Goal: Task Accomplishment & Management: Complete application form

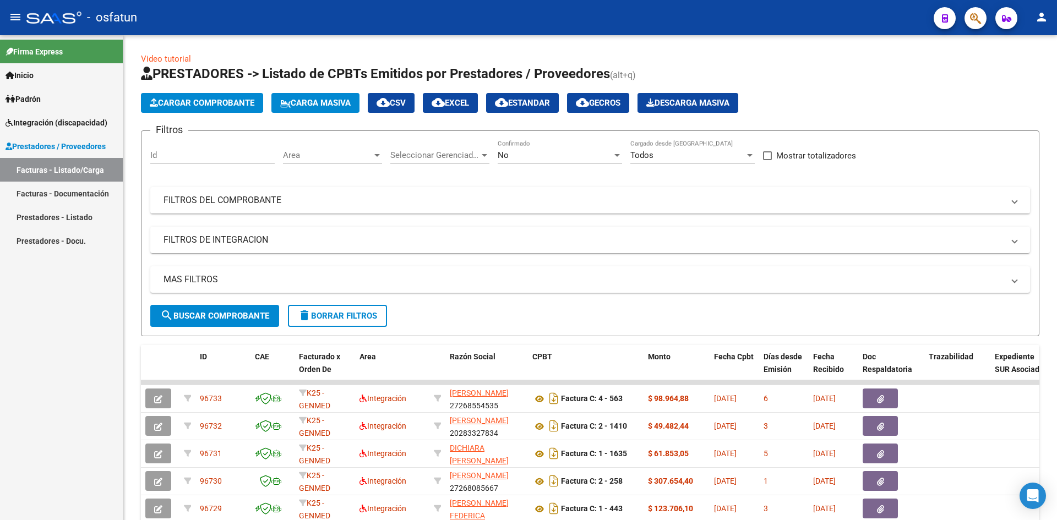
drag, startPoint x: 0, startPoint y: 0, endPoint x: 37, endPoint y: 108, distance: 114.8
click at [37, 108] on link "Padrón" at bounding box center [61, 99] width 123 height 24
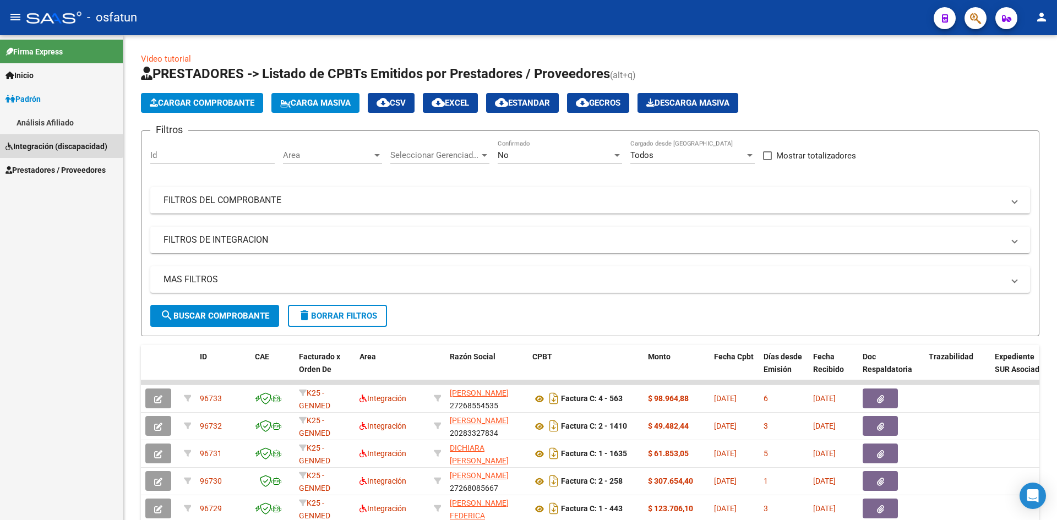
click at [46, 139] on link "Integración (discapacidad)" at bounding box center [61, 146] width 123 height 24
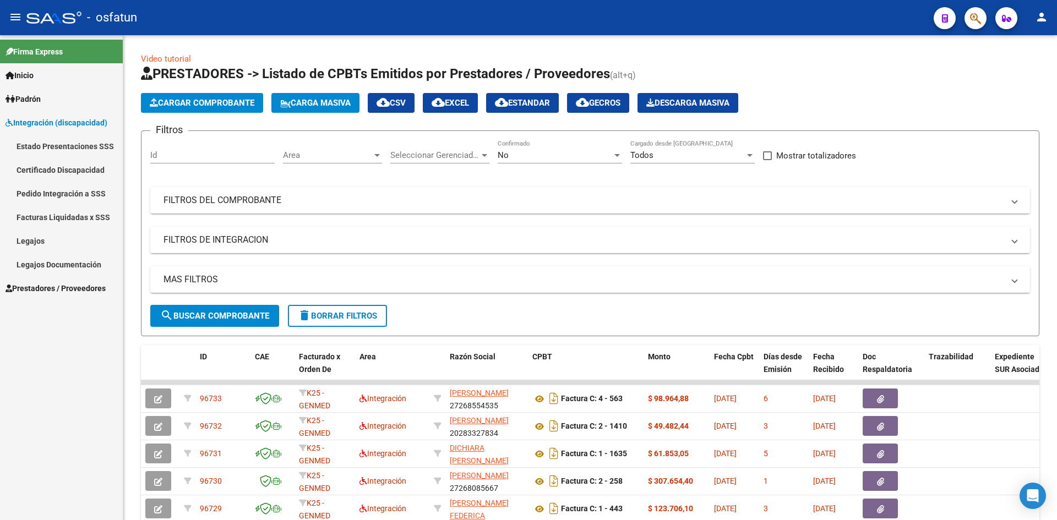
click at [27, 245] on link "Legajos" at bounding box center [61, 241] width 123 height 24
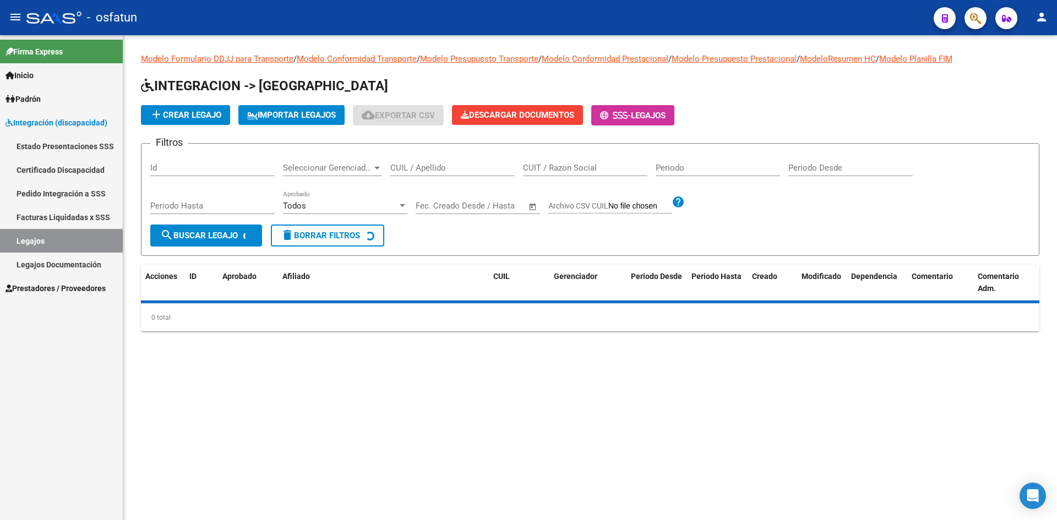
click at [38, 238] on link "Legajos" at bounding box center [61, 241] width 123 height 24
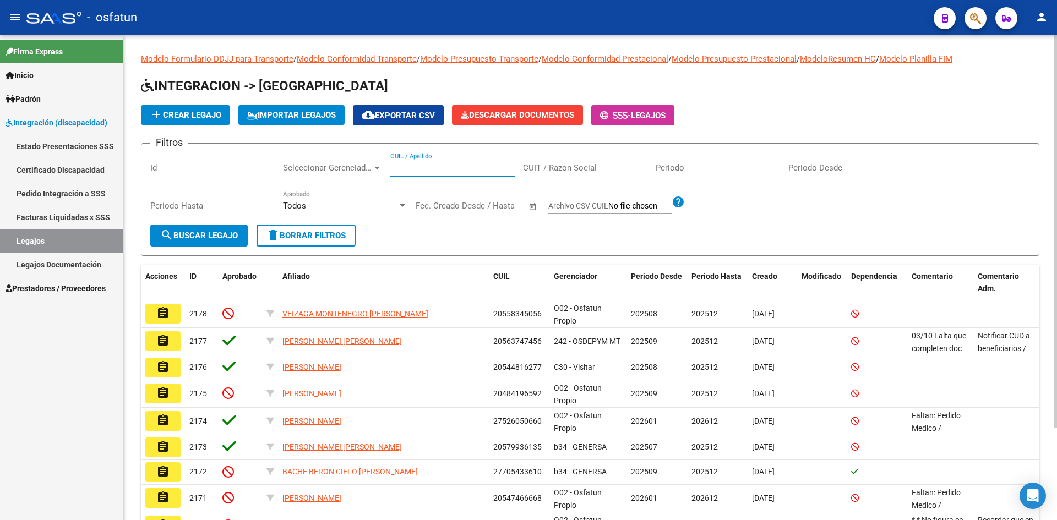
click at [419, 168] on input "CUIL / Apellido" at bounding box center [452, 168] width 124 height 10
paste input "20561036374"
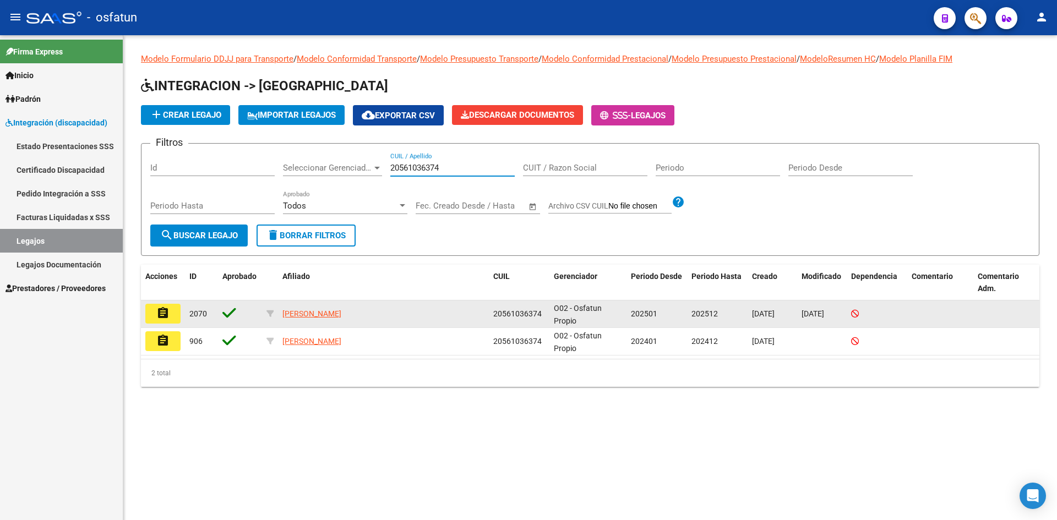
type input "20561036374"
click at [154, 315] on button "assignment" at bounding box center [162, 314] width 35 height 20
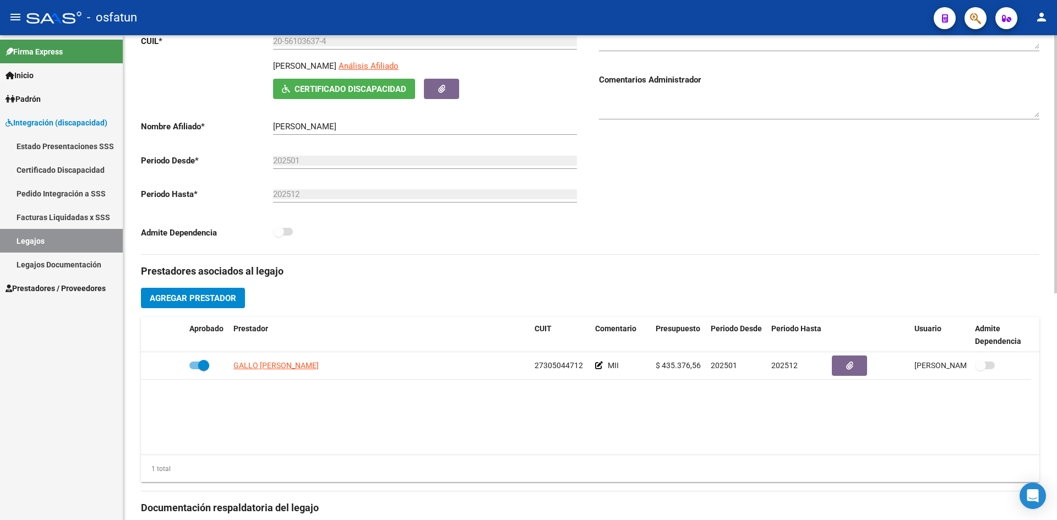
scroll to position [206, 0]
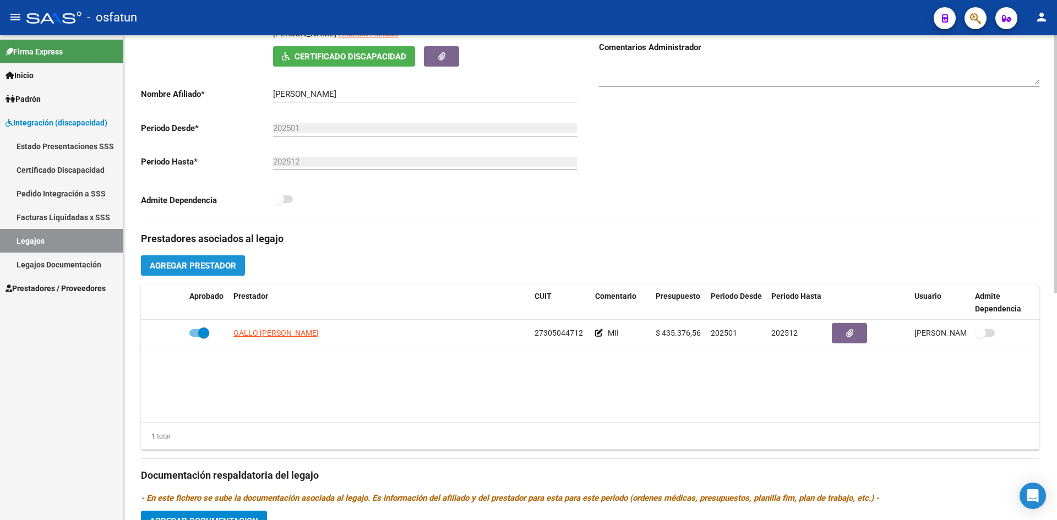
click at [208, 267] on span "Agregar Prestador" at bounding box center [193, 266] width 86 height 10
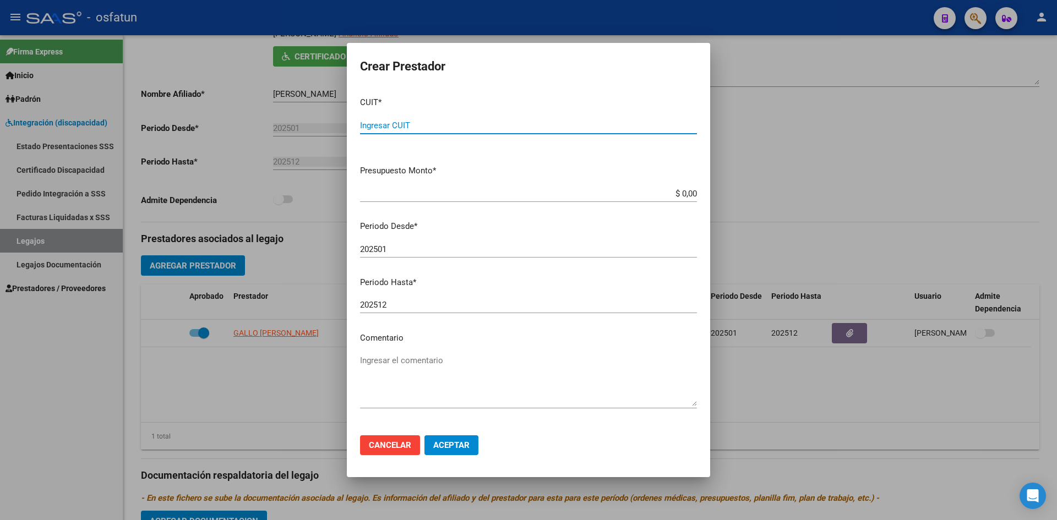
click at [420, 127] on input "Ingresar CUIT" at bounding box center [528, 126] width 337 height 10
type input "33-71514197-9"
click at [442, 196] on input "$ 0,00" at bounding box center [528, 194] width 337 height 10
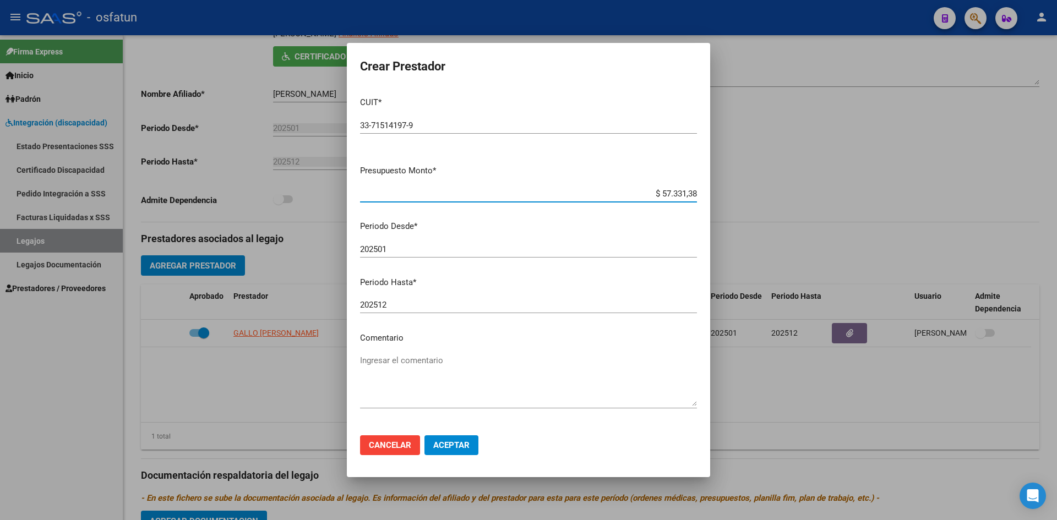
type input "$ 573.313,86"
click at [425, 251] on input "202501" at bounding box center [528, 250] width 337 height 10
type input "202509"
click at [436, 358] on textarea "Ingresar el comentario" at bounding box center [528, 381] width 337 height 52
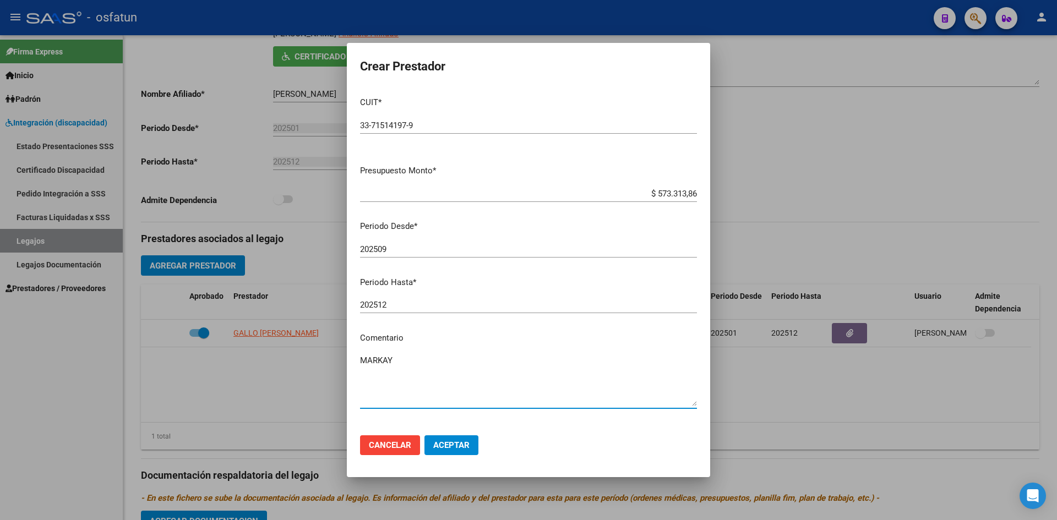
type textarea "MARKAY"
click at [456, 441] on span "Aceptar" at bounding box center [451, 446] width 36 height 10
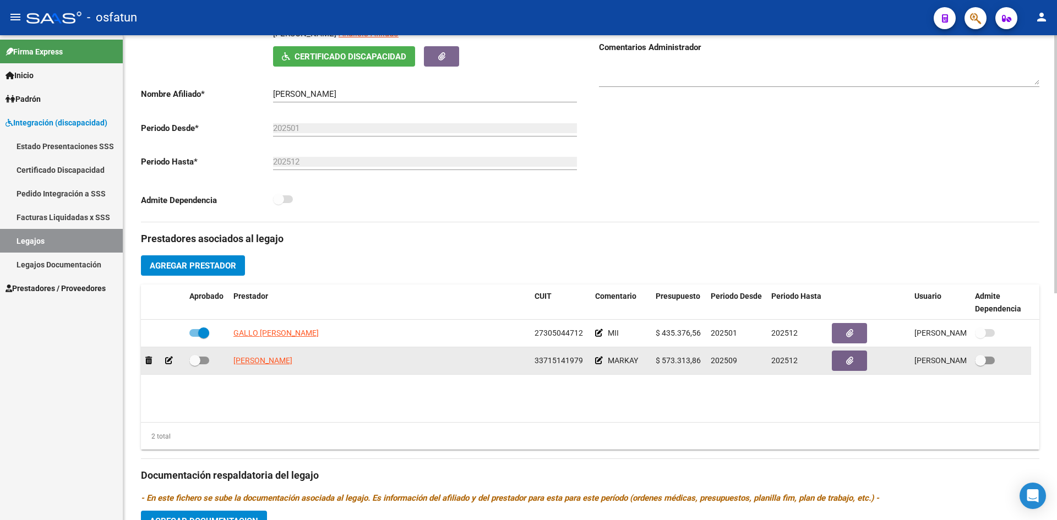
click at [166, 360] on icon at bounding box center [169, 361] width 8 height 8
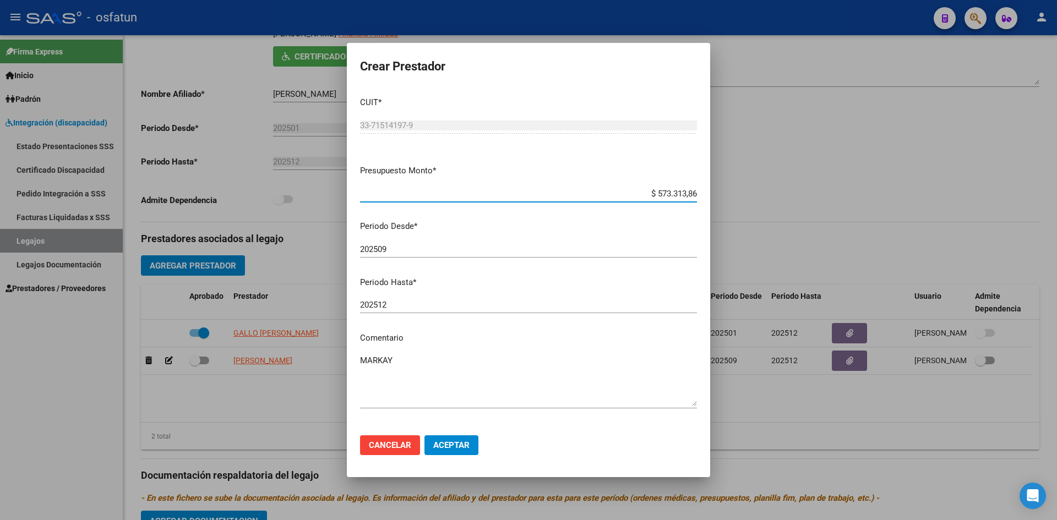
click at [415, 363] on textarea "MARKAY" at bounding box center [528, 381] width 337 height 52
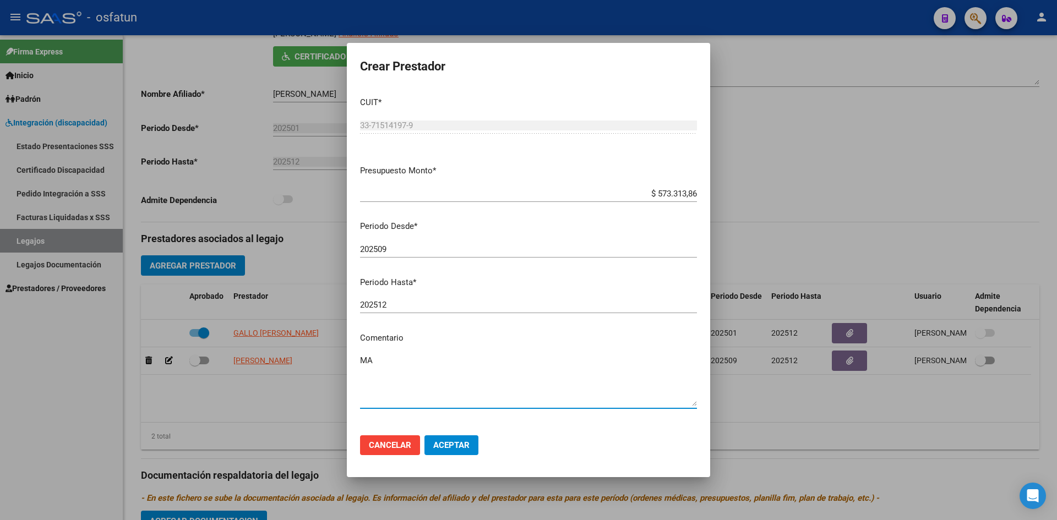
type textarea "M"
type textarea "JORNADA SIMPLE"
drag, startPoint x: 450, startPoint y: 443, endPoint x: 517, endPoint y: 431, distance: 67.7
click at [451, 442] on span "Aceptar" at bounding box center [451, 446] width 36 height 10
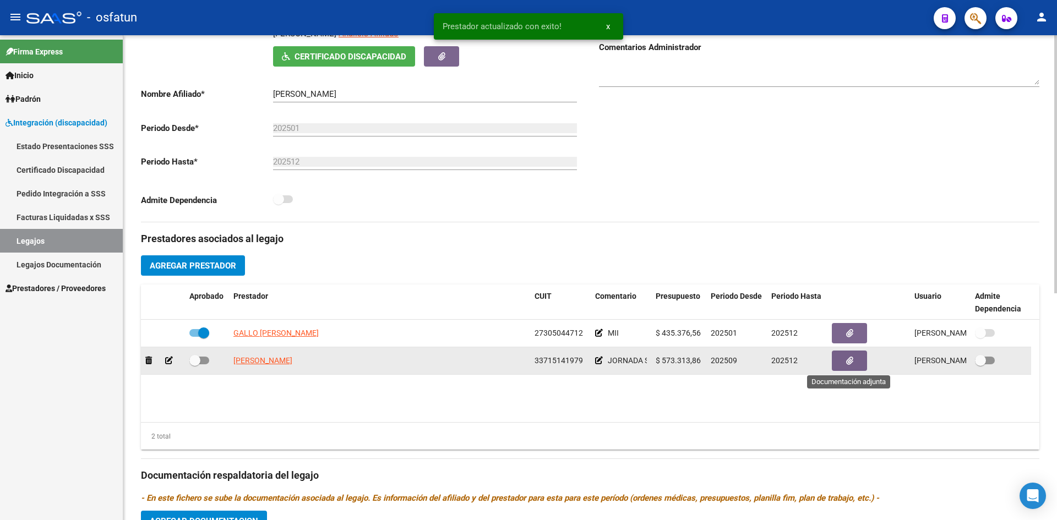
click at [850, 362] on icon "button" at bounding box center [849, 361] width 7 height 8
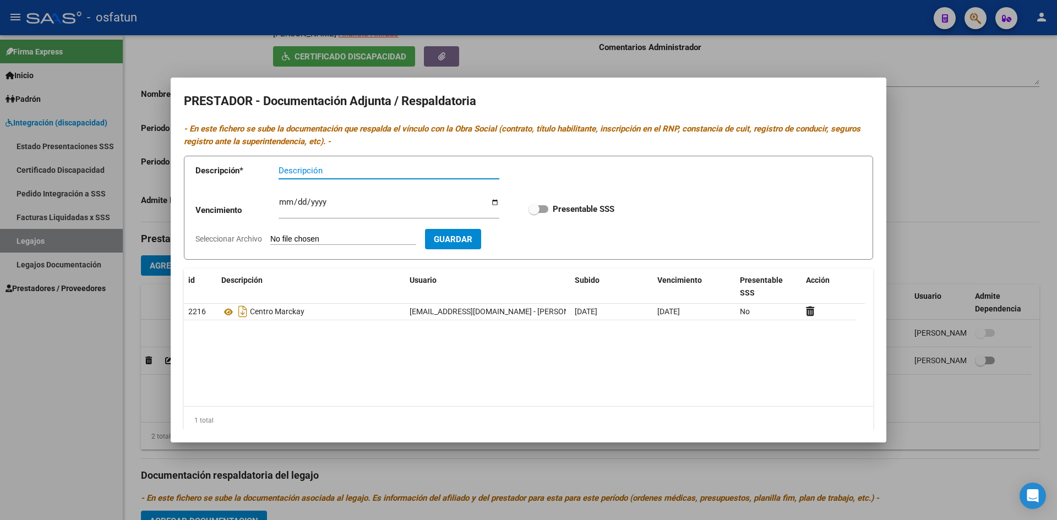
click at [299, 168] on input "Descripción" at bounding box center [389, 171] width 221 height 10
type input "JORNADA SIMPLE"
drag, startPoint x: 281, startPoint y: 203, endPoint x: 330, endPoint y: 227, distance: 54.9
click at [282, 203] on input "Ingresar vencimiento" at bounding box center [389, 207] width 221 height 18
type input "[DATE]"
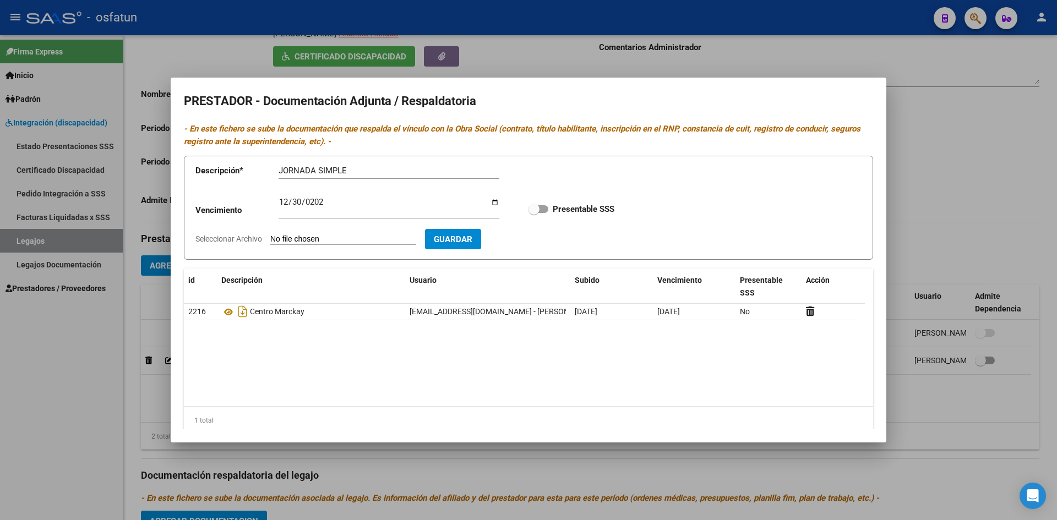
click at [313, 241] on input "Seleccionar Archivo" at bounding box center [343, 240] width 146 height 10
click at [352, 238] on input "Seleccionar Archivo" at bounding box center [343, 240] width 146 height 10
type input "C:\fakepath\CET - FORM Y PRESUP.pdf"
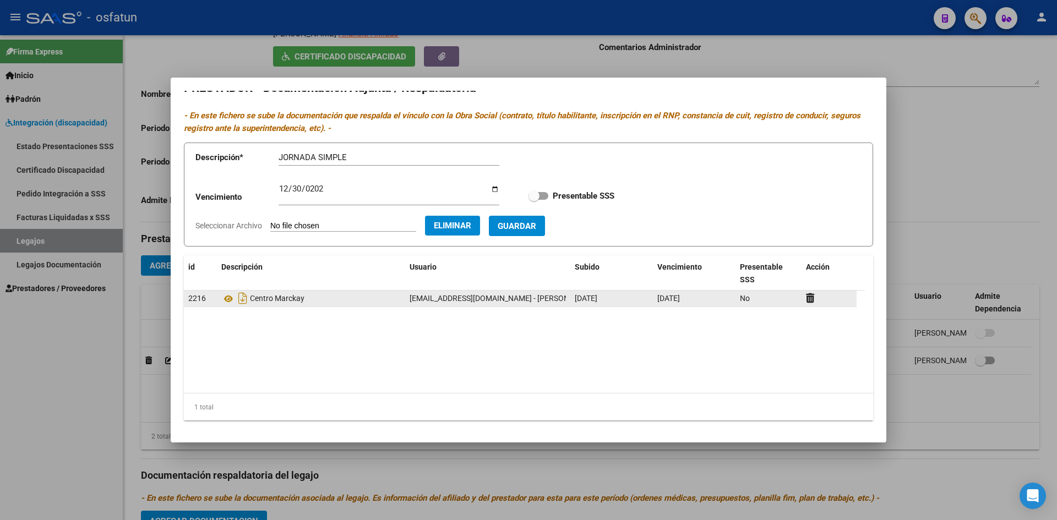
scroll to position [0, 0]
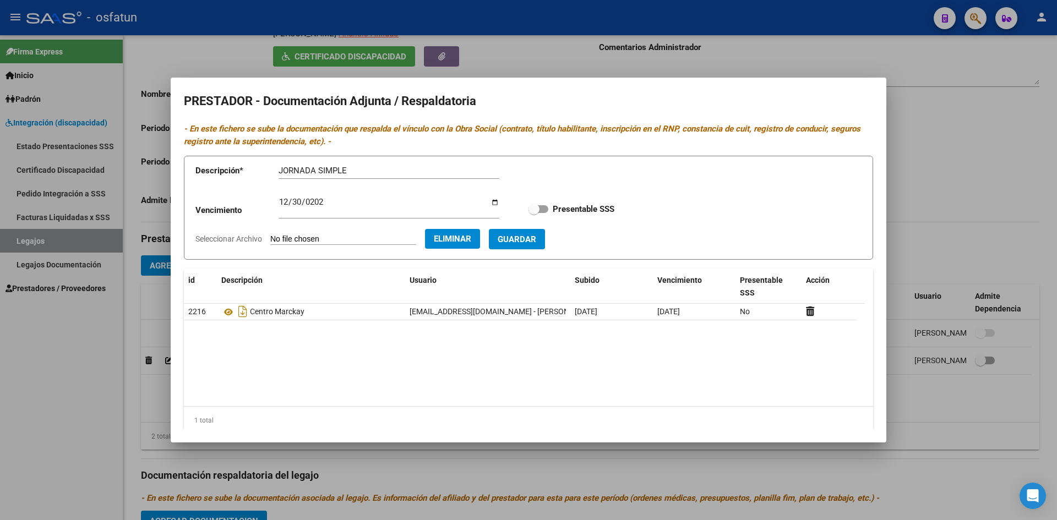
click at [536, 239] on span "Guardar" at bounding box center [517, 240] width 39 height 10
checkbox input "true"
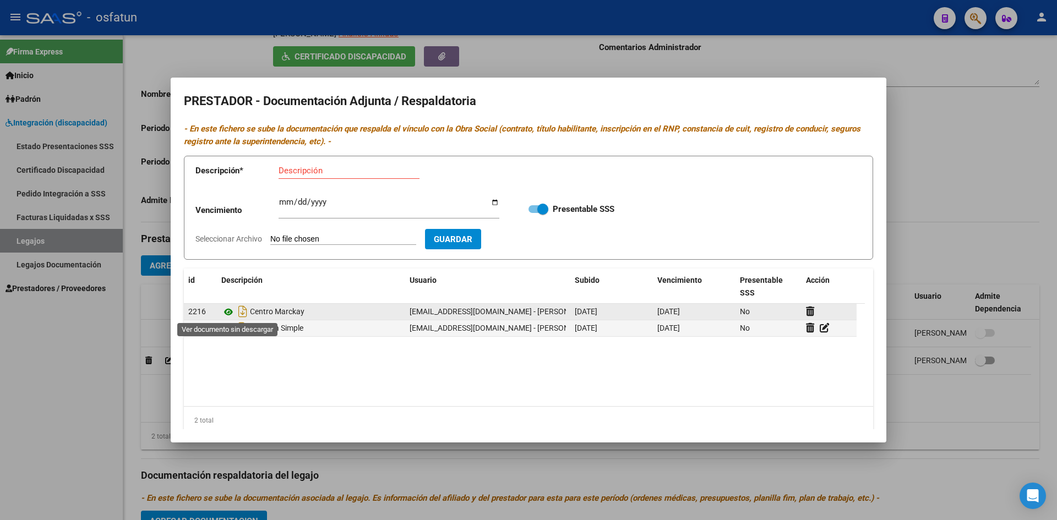
click at [228, 311] on icon at bounding box center [228, 312] width 14 height 13
click at [809, 312] on icon at bounding box center [810, 311] width 8 height 10
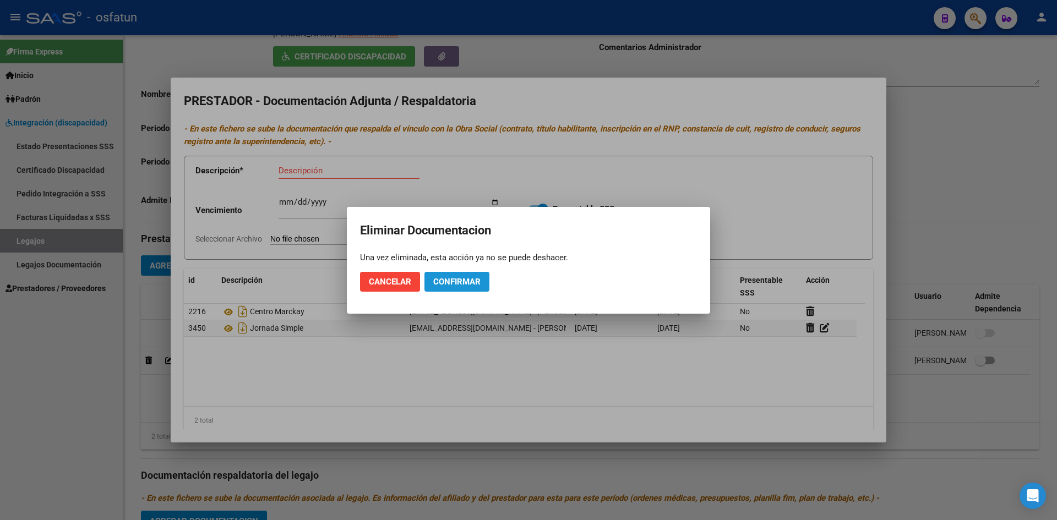
click at [454, 286] on button "Confirmar" at bounding box center [457, 282] width 65 height 20
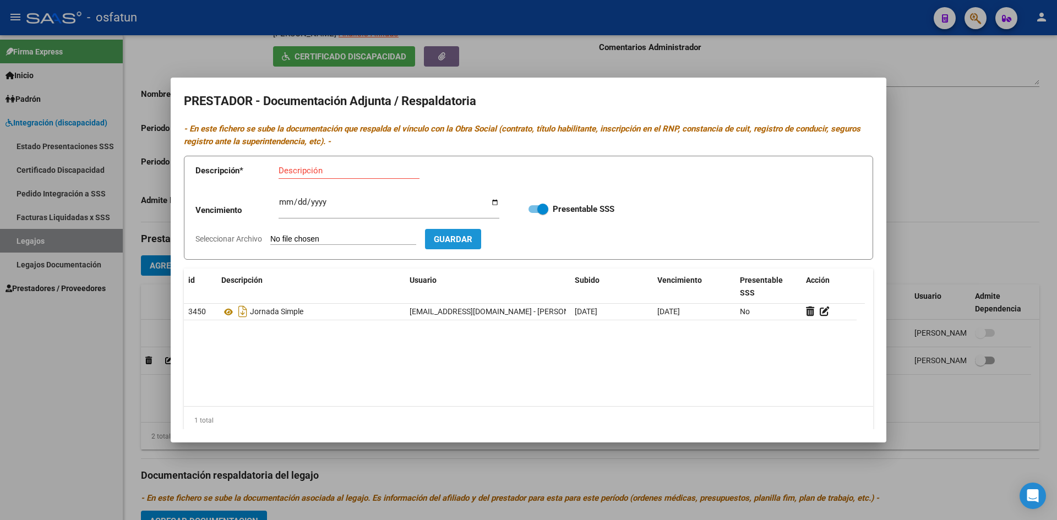
click at [470, 242] on span "Guardar" at bounding box center [453, 240] width 39 height 10
click at [334, 175] on input "Descripción" at bounding box center [349, 171] width 141 height 10
type input "JORNADA SIMPLE"
click at [281, 209] on input "Ingresar vencimiento" at bounding box center [389, 207] width 221 height 18
type input "[DATE]"
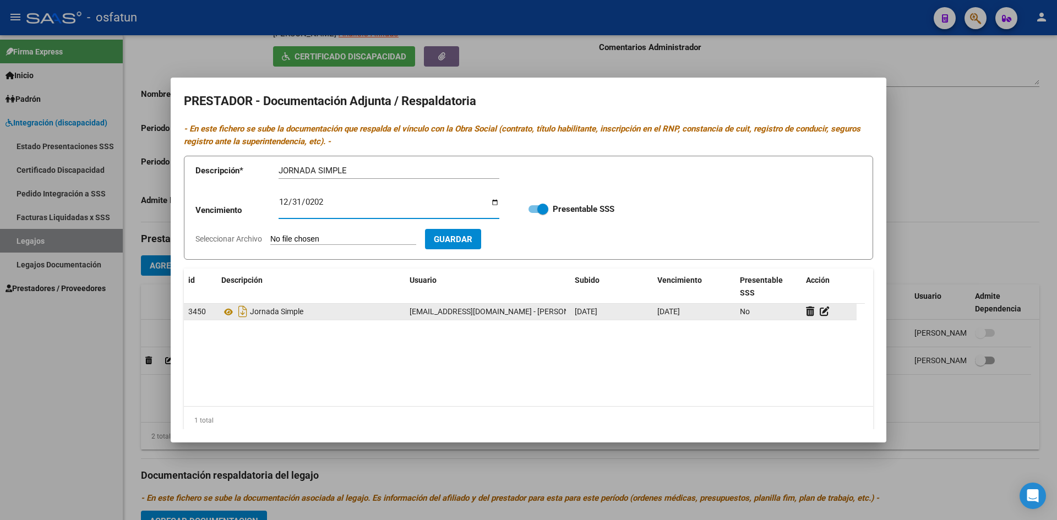
drag, startPoint x: 471, startPoint y: 241, endPoint x: 464, endPoint y: 307, distance: 65.9
click at [463, 251] on form "Descripción * JORNADA SIMPLE Descripción Vencimiento [DATE] Ingresar vencimient…" at bounding box center [529, 208] width 690 height 104
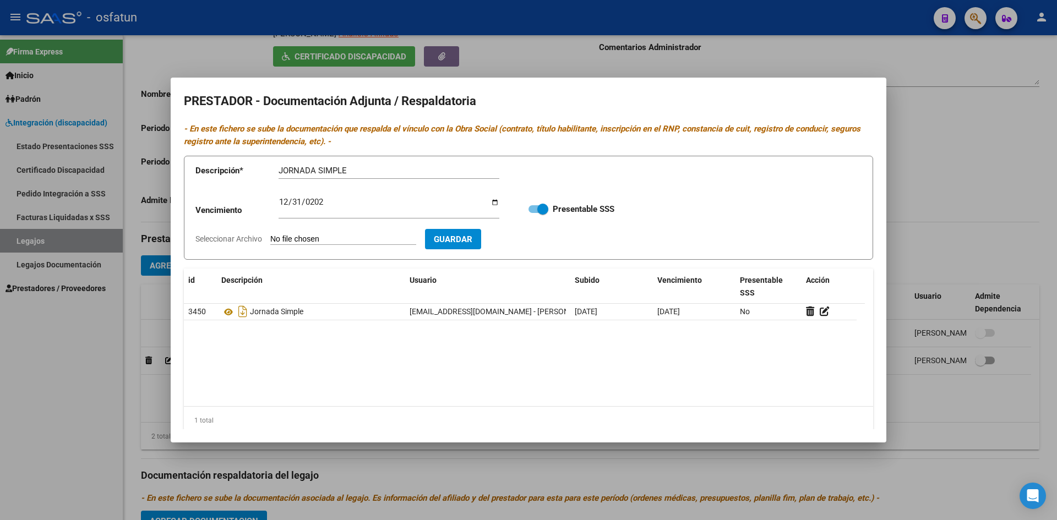
click at [639, 66] on div at bounding box center [528, 260] width 1057 height 520
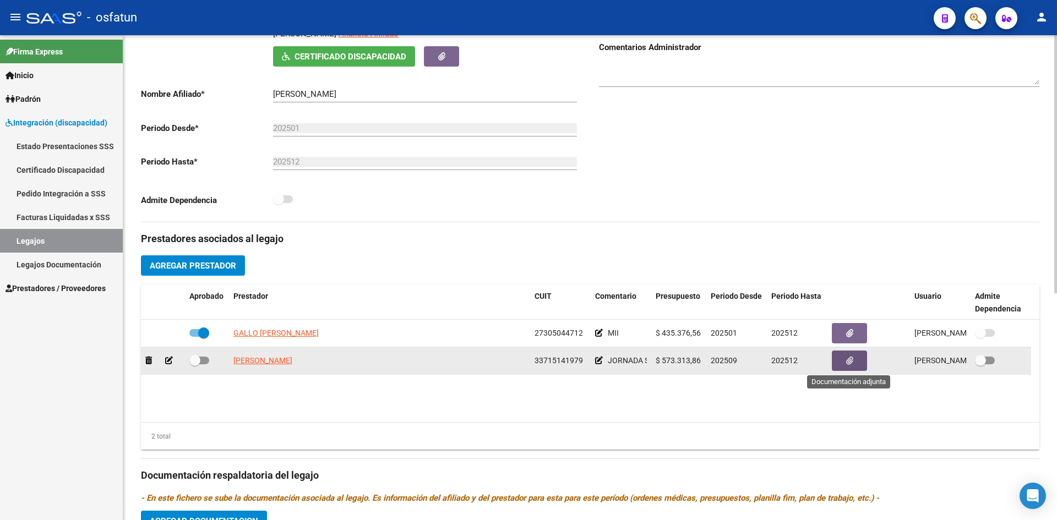
click at [856, 362] on button "button" at bounding box center [849, 361] width 35 height 20
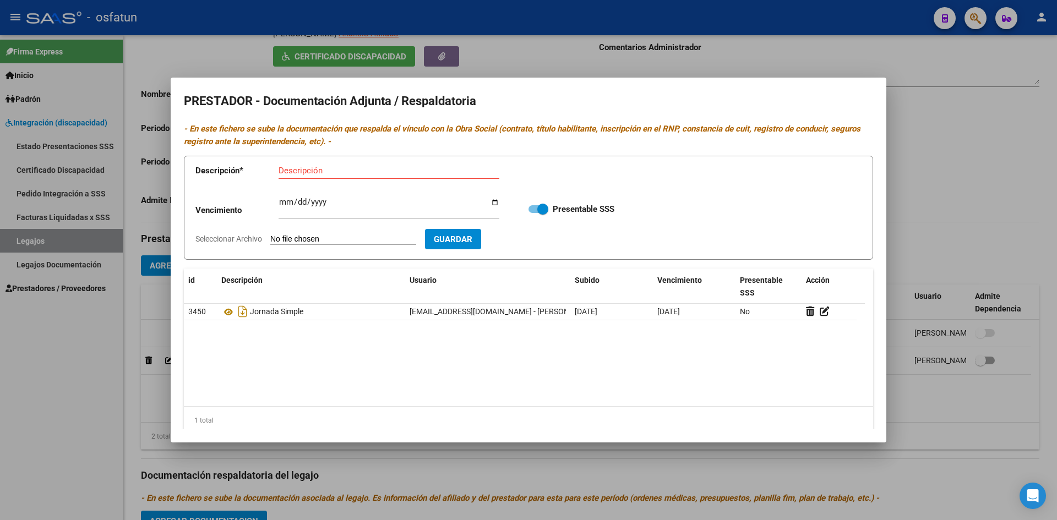
click at [936, 162] on div at bounding box center [528, 260] width 1057 height 520
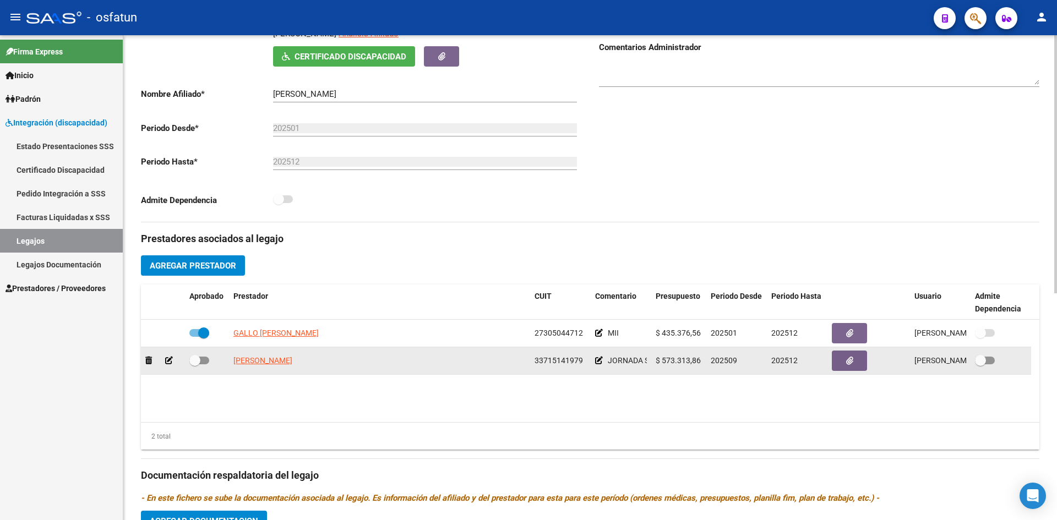
click at [201, 359] on span at bounding box center [199, 361] width 20 height 8
click at [195, 365] on input "checkbox" at bounding box center [194, 365] width 1 height 1
checkbox input "true"
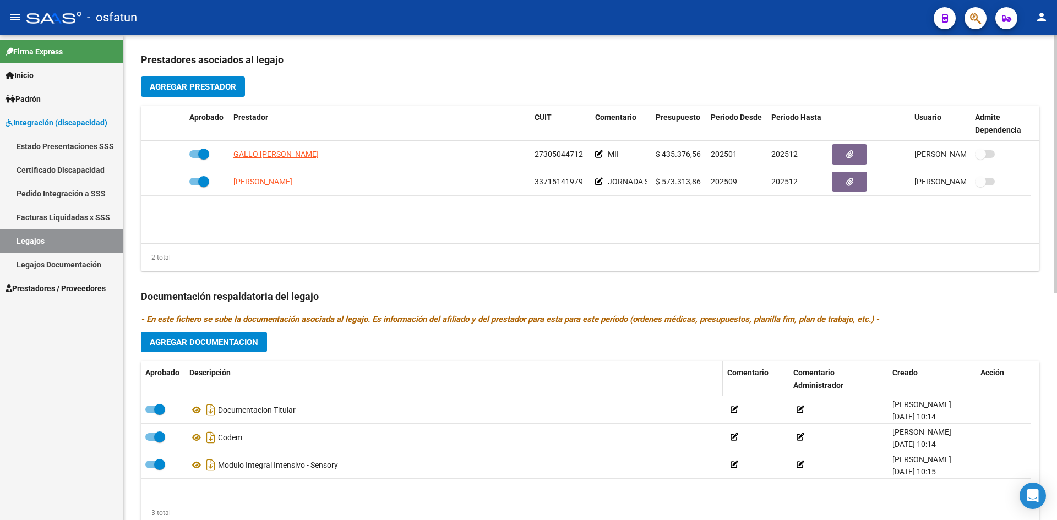
scroll to position [426, 0]
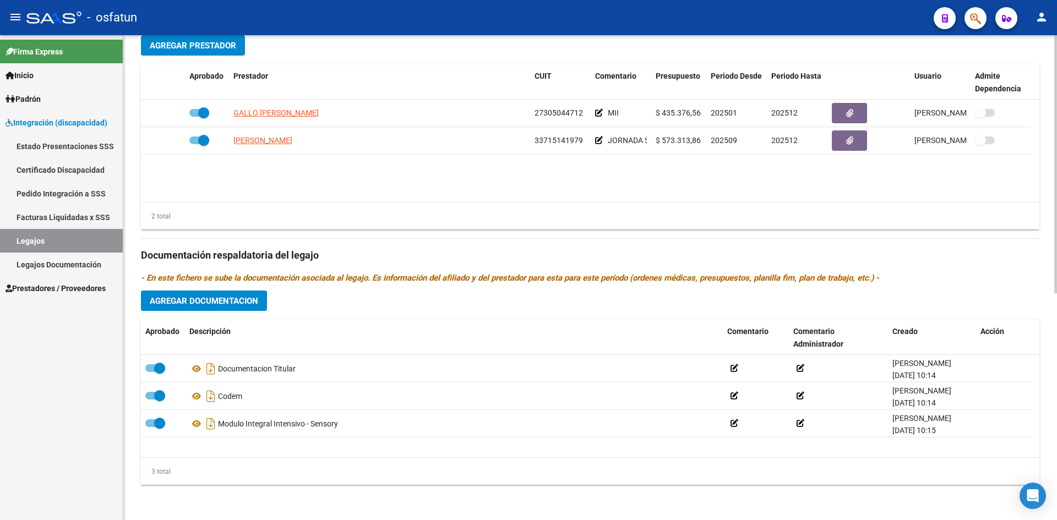
click at [209, 302] on span "Agregar Documentacion" at bounding box center [204, 301] width 108 height 10
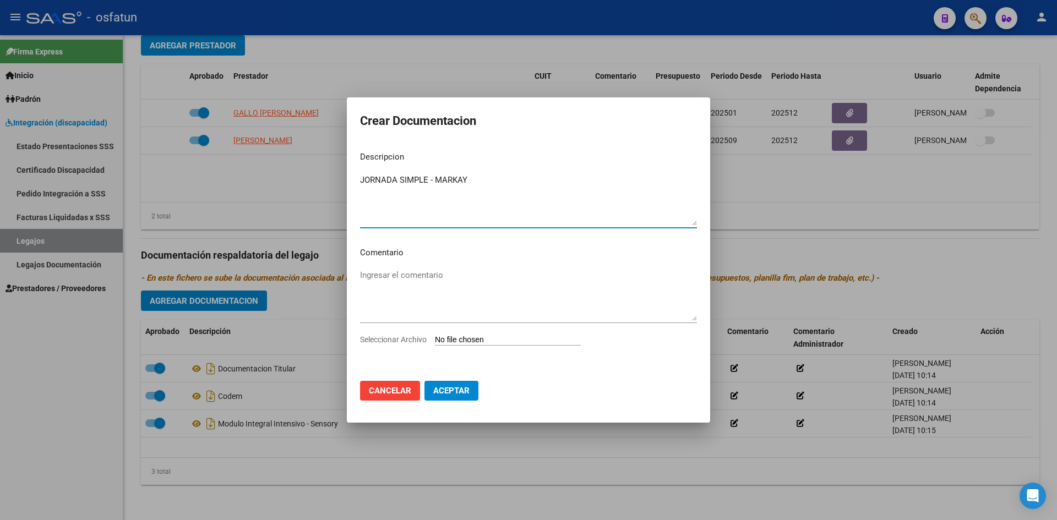
type textarea "JORNADA SIMPLE - MARKAY"
click at [456, 282] on textarea "Ingresar el comentario" at bounding box center [528, 295] width 337 height 52
type textarea "DOCUMENTACIÓN"
click at [462, 339] on input "Seleccionar Archivo" at bounding box center [508, 340] width 146 height 10
type input "C:\fakepath\CET - DOCUM.pdf"
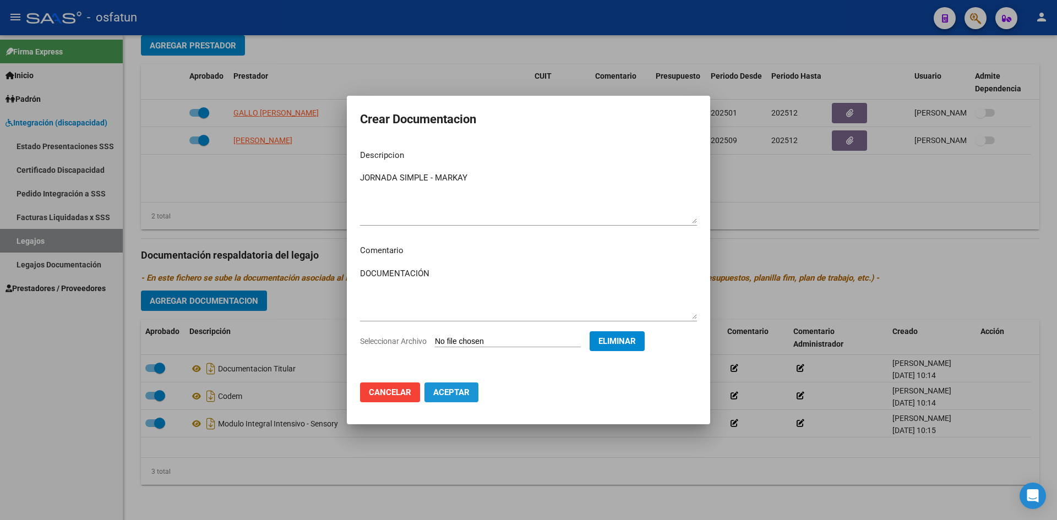
drag, startPoint x: 452, startPoint y: 396, endPoint x: 452, endPoint y: 388, distance: 8.3
click at [452, 395] on span "Aceptar" at bounding box center [451, 393] width 36 height 10
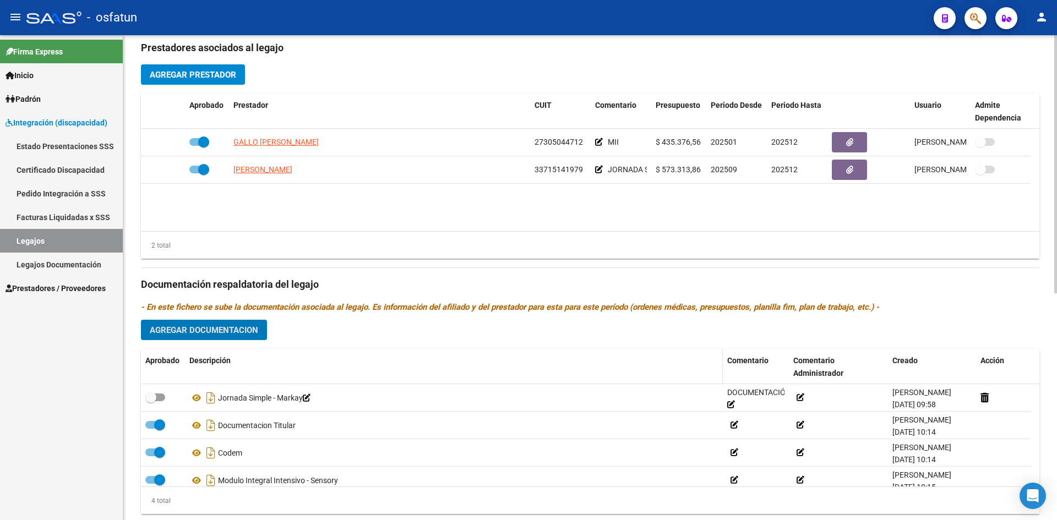
scroll to position [371, 0]
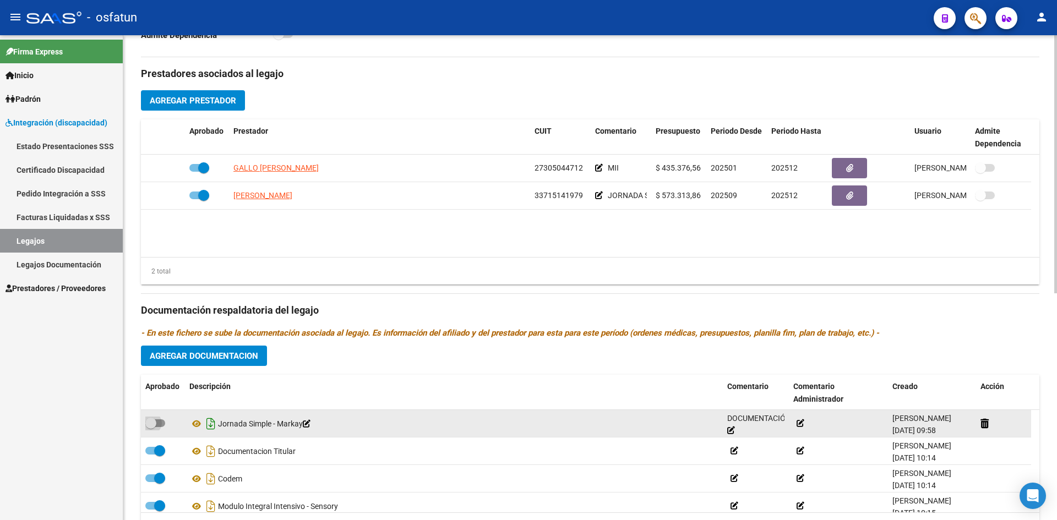
drag, startPoint x: 158, startPoint y: 422, endPoint x: 217, endPoint y: 426, distance: 59.6
click at [158, 421] on span at bounding box center [155, 424] width 20 height 8
click at [151, 427] on input "checkbox" at bounding box center [150, 427] width 1 height 1
checkbox input "true"
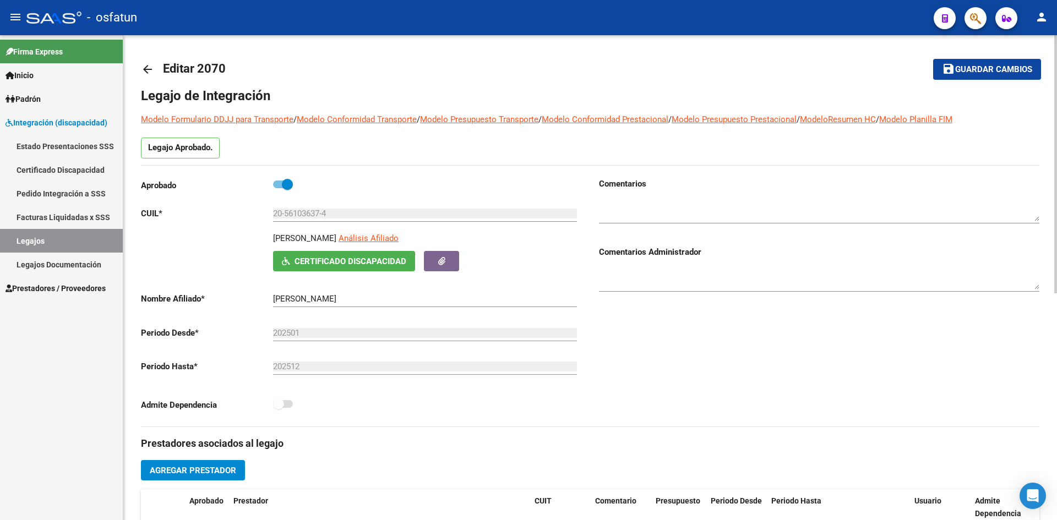
scroll to position [0, 0]
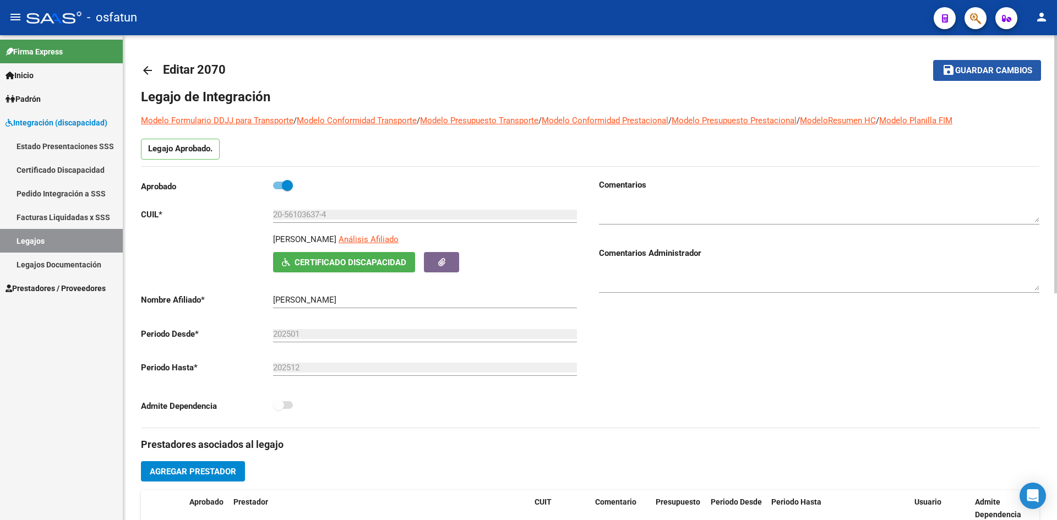
click at [984, 64] on button "save Guardar cambios" at bounding box center [987, 70] width 108 height 20
drag, startPoint x: 989, startPoint y: 68, endPoint x: 922, endPoint y: 217, distance: 162.9
click at [988, 68] on span "Guardar cambios" at bounding box center [994, 71] width 77 height 10
click at [988, 75] on span "Guardar cambios" at bounding box center [994, 71] width 77 height 10
click at [67, 119] on span "Integración (discapacidad)" at bounding box center [57, 123] width 102 height 12
